Goal: Complete application form

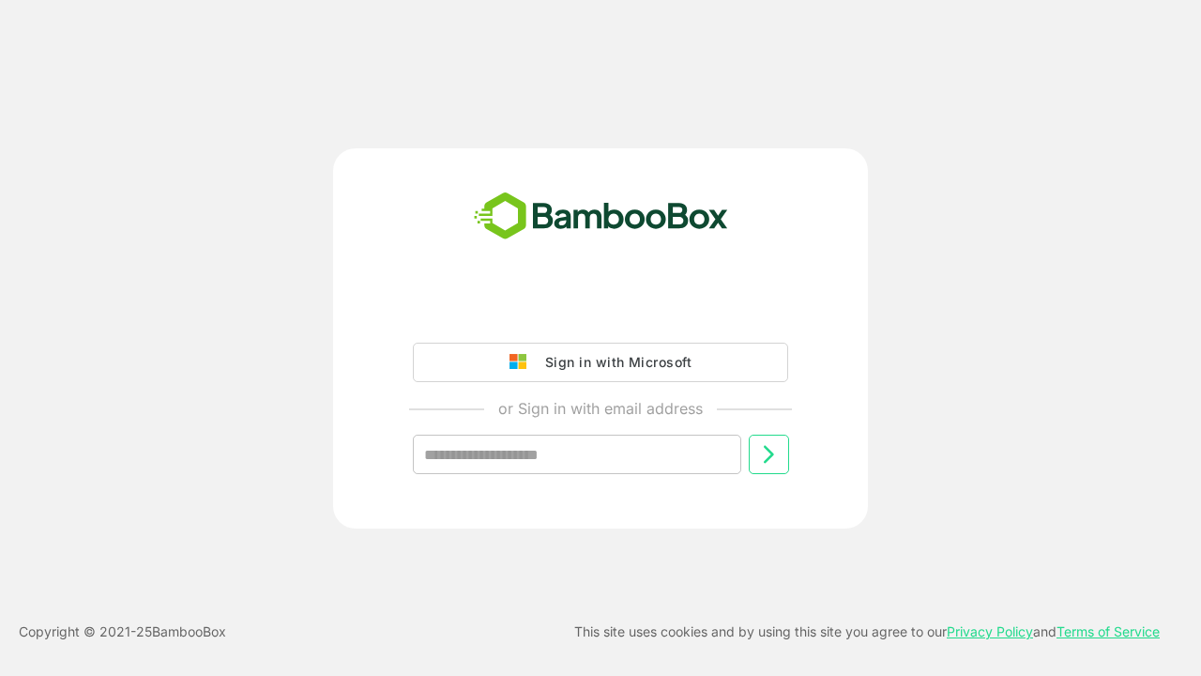
type input "**********"
click at [769, 454] on icon at bounding box center [768, 454] width 23 height 23
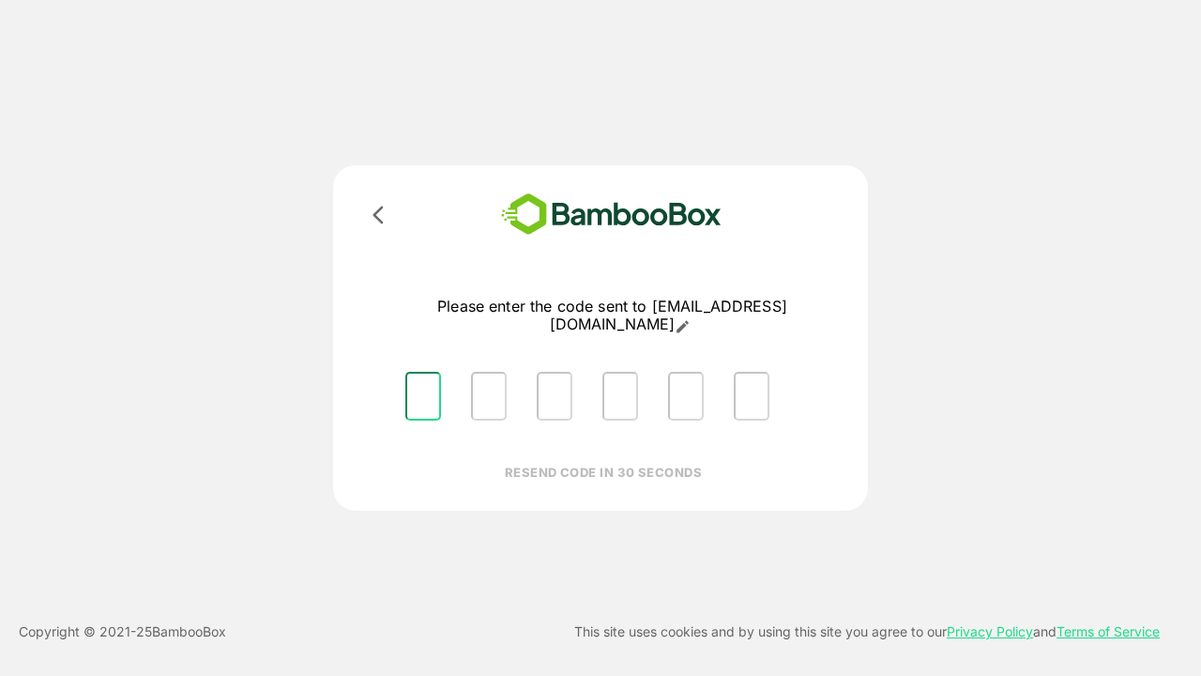
type input "*"
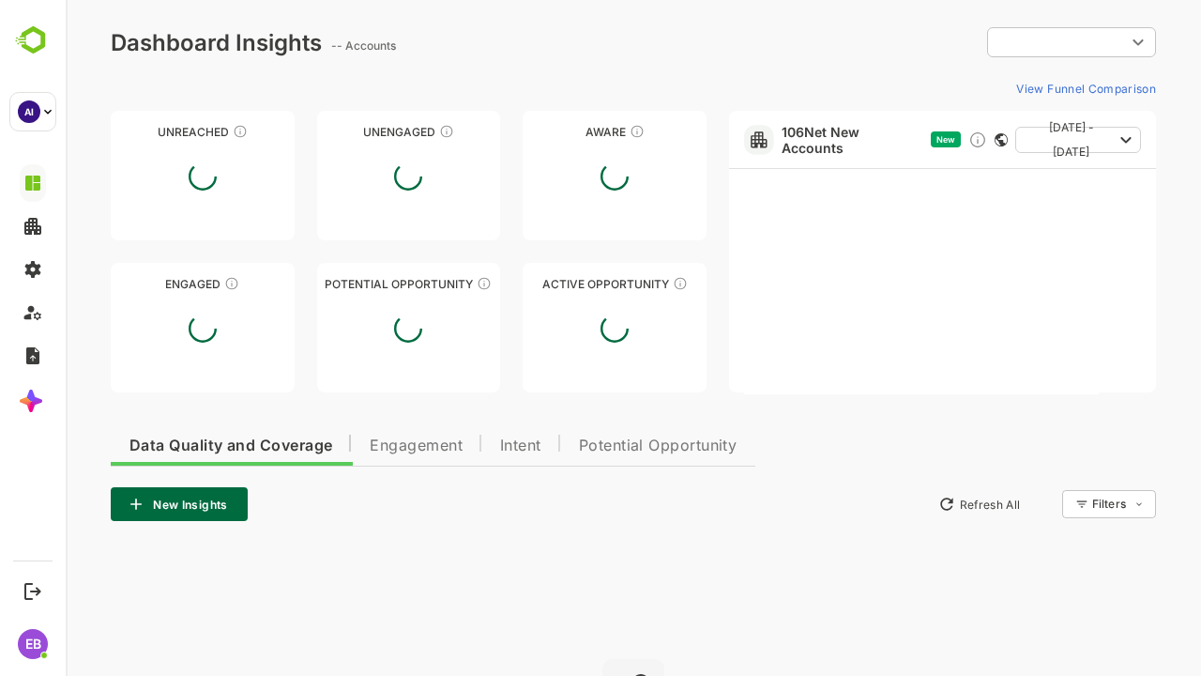
type input "**********"
